Goal: Task Accomplishment & Management: Manage account settings

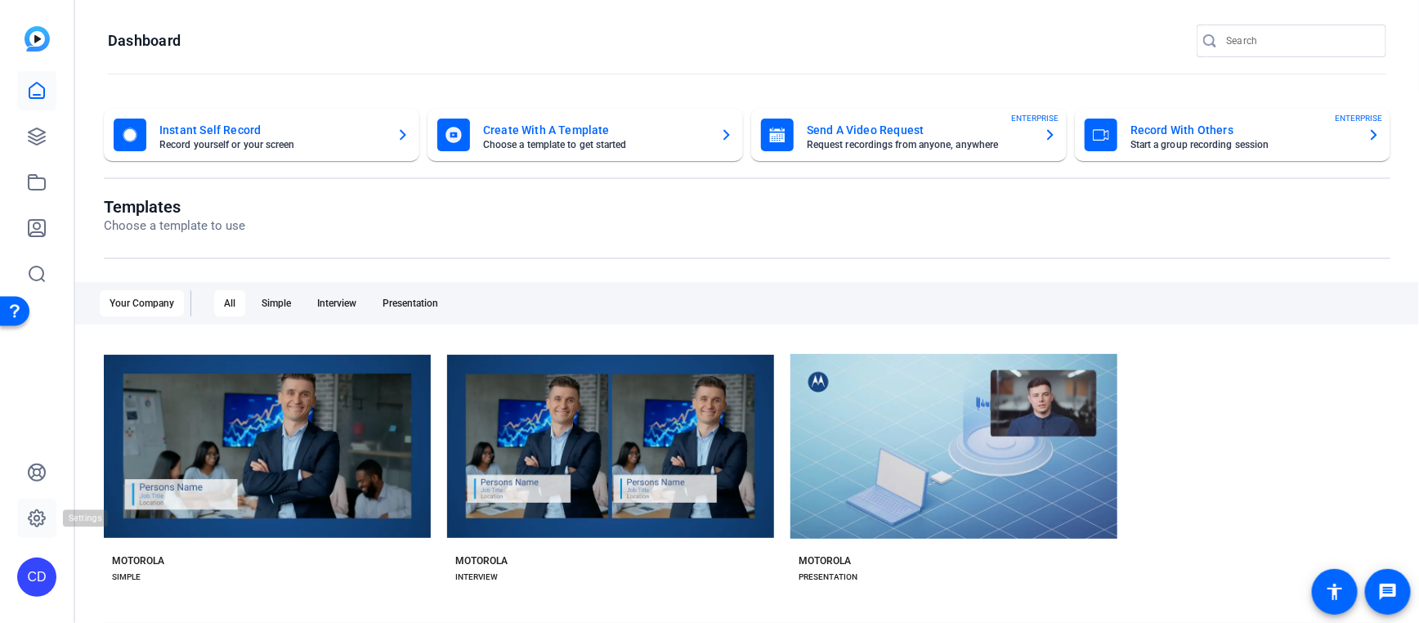
click at [37, 419] on icon at bounding box center [37, 518] width 20 height 20
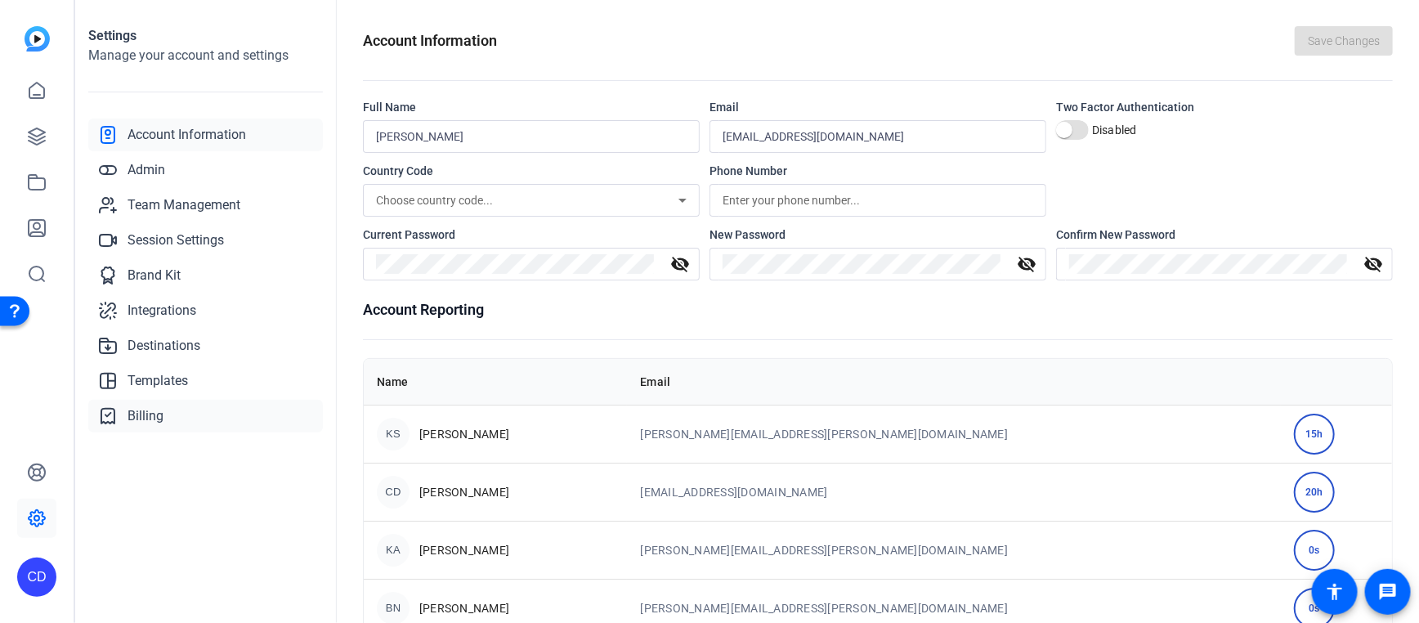
click at [168, 408] on link "Billing" at bounding box center [205, 416] width 235 height 33
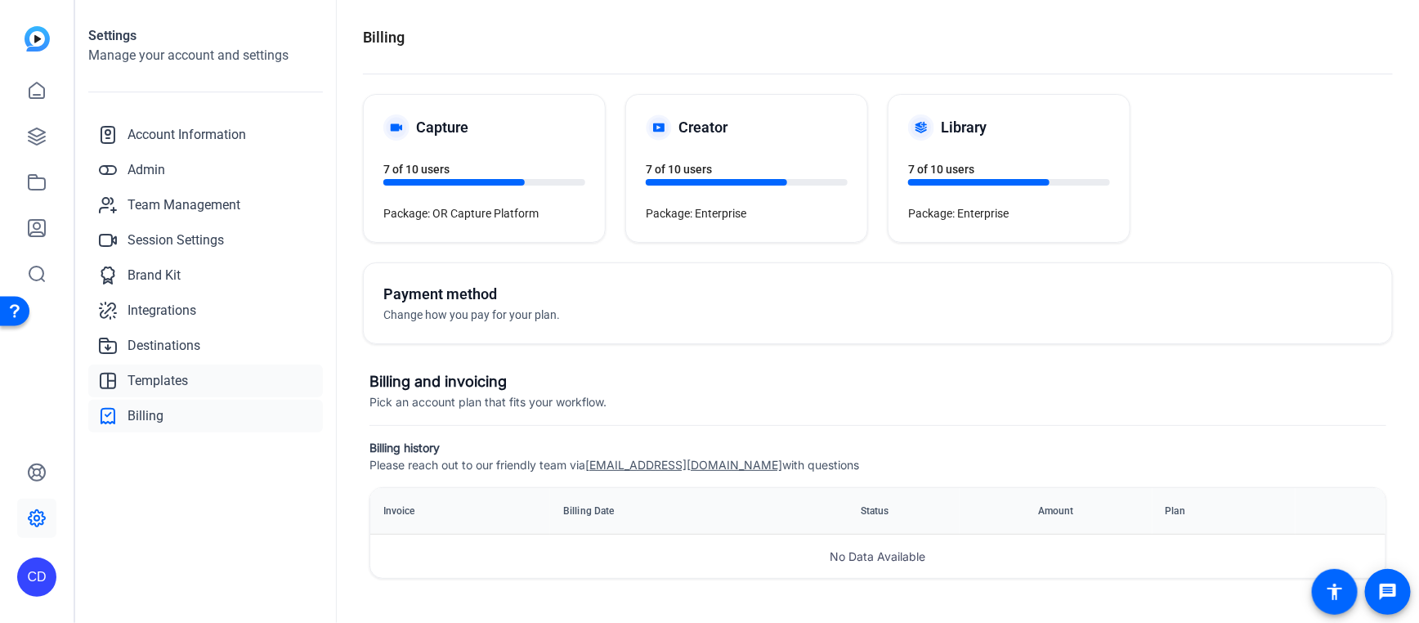
click at [194, 377] on link "Templates" at bounding box center [205, 380] width 235 height 33
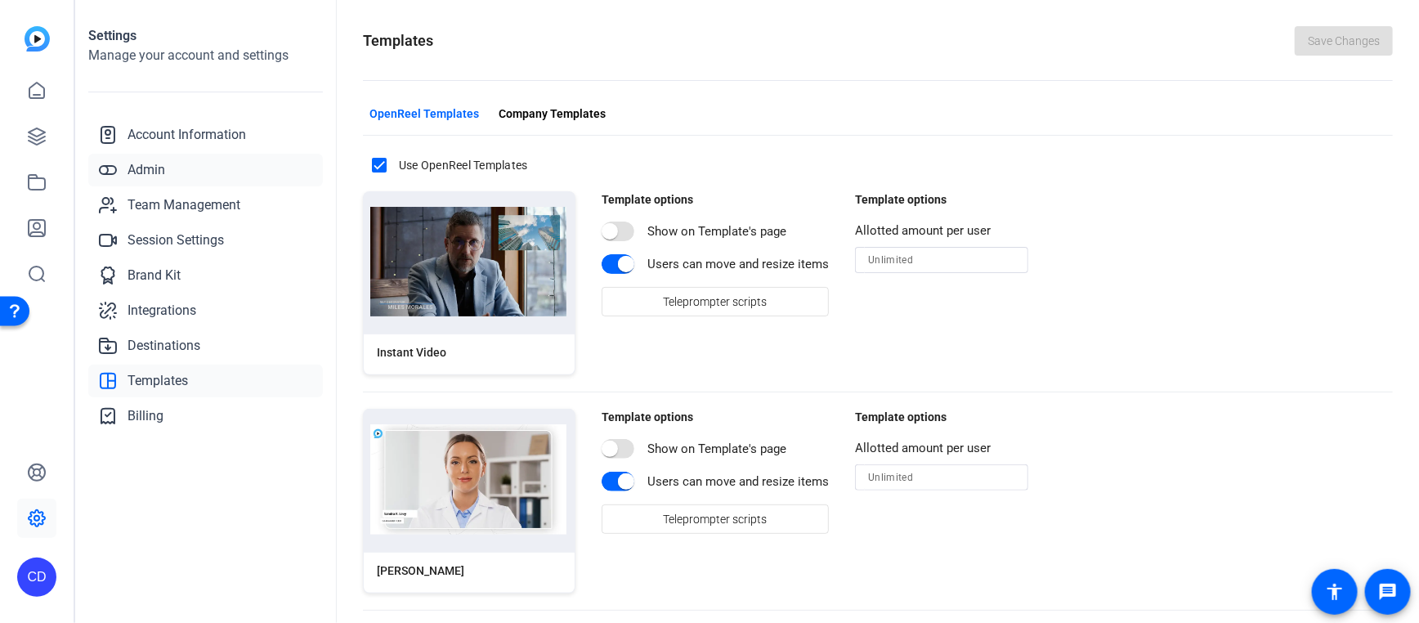
click at [144, 177] on span "Admin" at bounding box center [146, 170] width 38 height 20
click at [163, 172] on span "Admin" at bounding box center [146, 170] width 38 height 20
click at [132, 168] on span "Admin" at bounding box center [146, 170] width 38 height 20
click at [203, 141] on span "Account Information" at bounding box center [186, 135] width 118 height 20
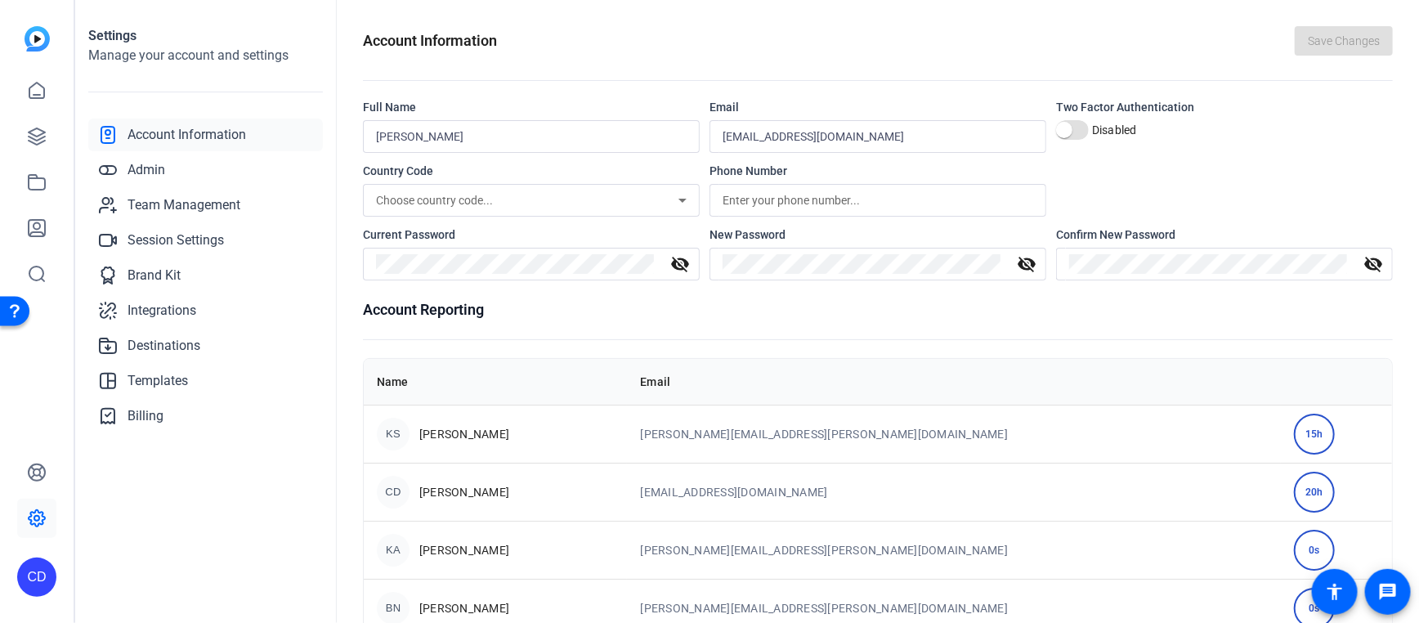
scroll to position [96, 0]
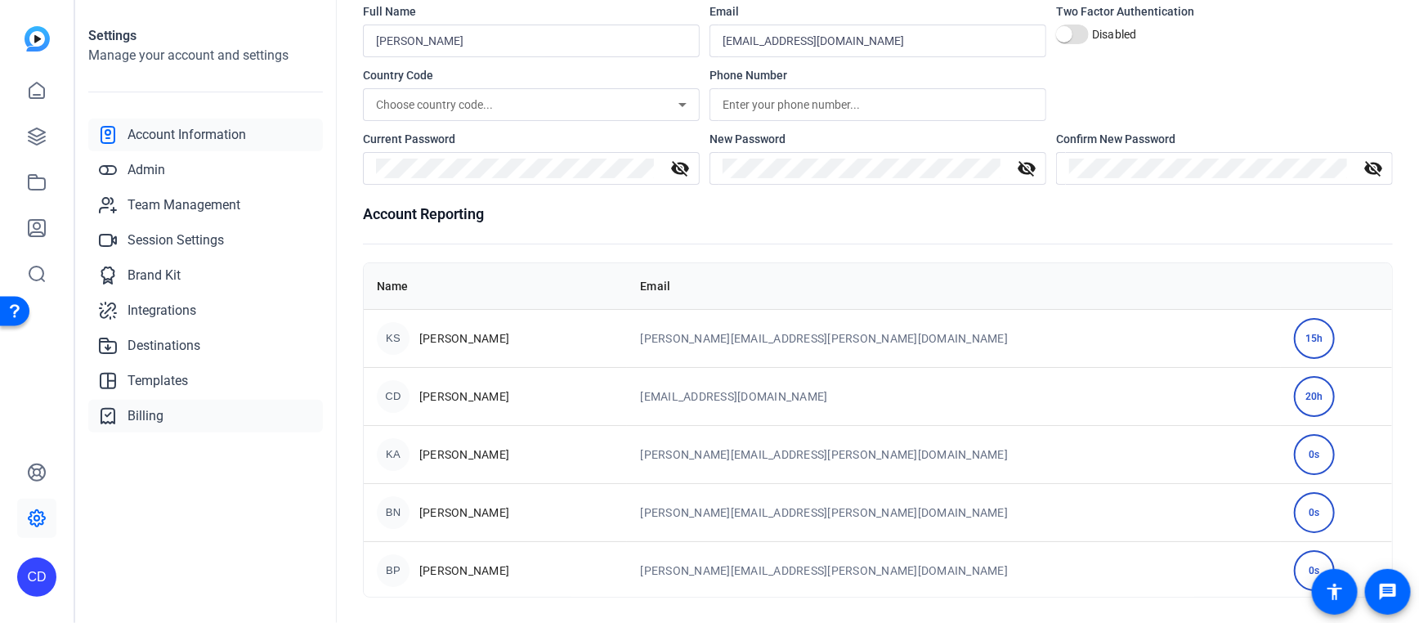
click at [139, 409] on span "Billing" at bounding box center [145, 416] width 36 height 20
